Goal: Task Accomplishment & Management: Manage account settings

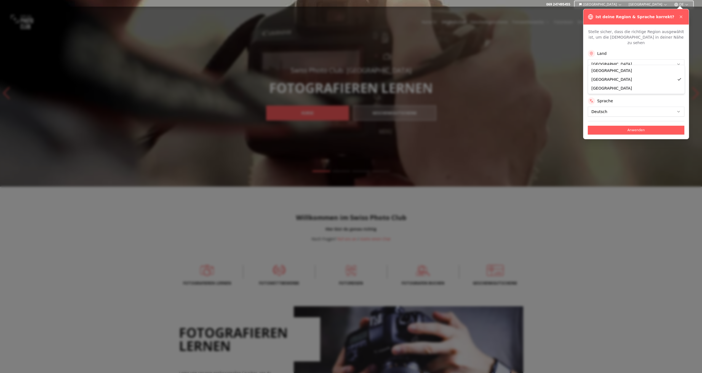
click at [623, 126] on button "Anwenden" at bounding box center [636, 130] width 97 height 9
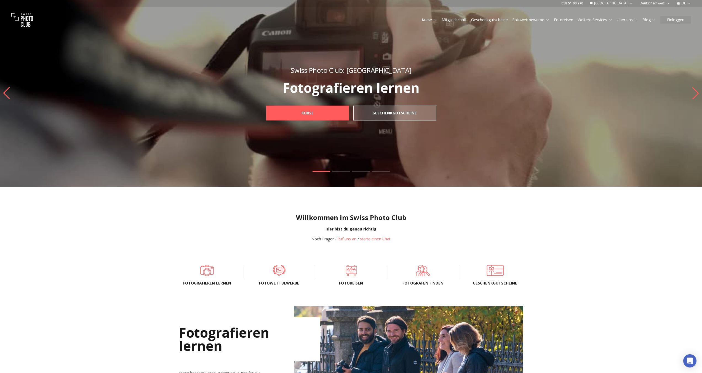
click at [671, 19] on button "Einloggen" at bounding box center [676, 20] width 31 height 8
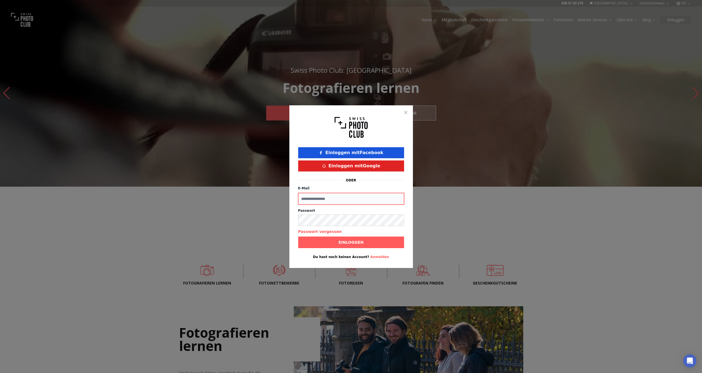
type input "**********"
click at [339, 241] on span "Einloggen" at bounding box center [351, 243] width 34 height 10
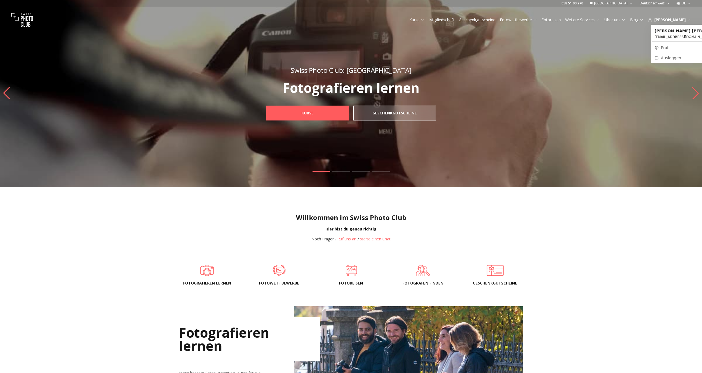
click at [665, 48] on link "Profil" at bounding box center [692, 48] width 78 height 8
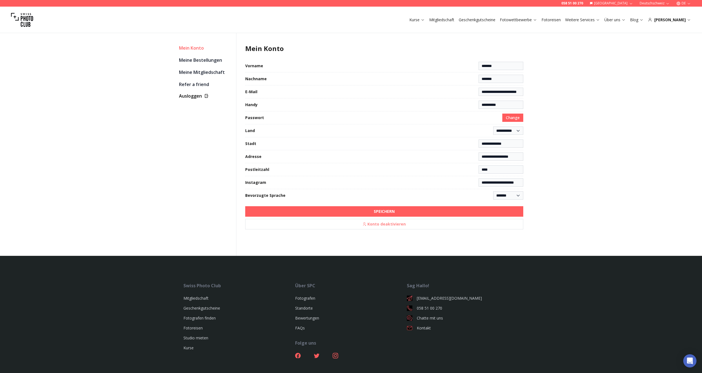
click at [202, 62] on link "Meine Bestellungen" at bounding box center [205, 60] width 53 height 8
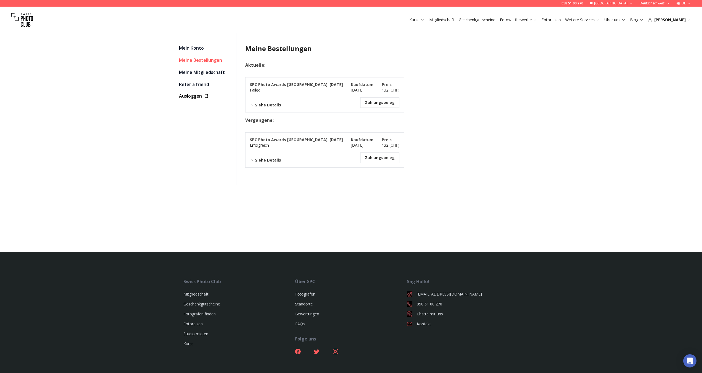
click at [266, 107] on button "Siehe Details" at bounding box center [265, 105] width 31 height 6
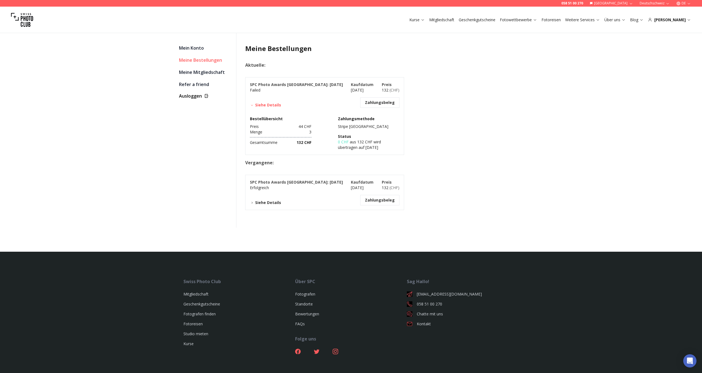
click at [373, 103] on button "Zahlungsbeleg" at bounding box center [380, 103] width 30 height 6
